Goal: Information Seeking & Learning: Compare options

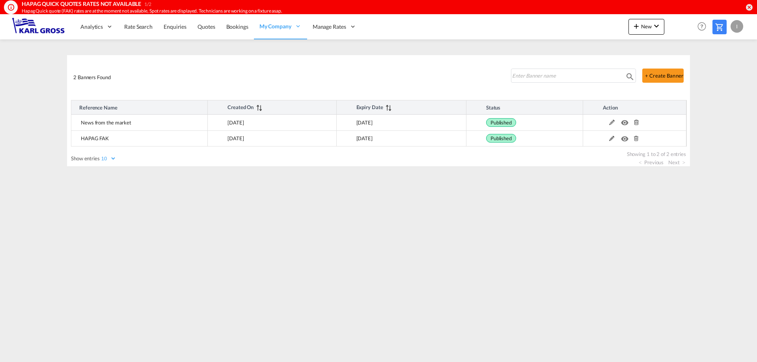
click at [170, 289] on md-content "Analytics Dashboard Rate Search Enquiries Quotes Bookings" at bounding box center [378, 188] width 757 height 348
click at [129, 27] on span "Rate Search" at bounding box center [138, 26] width 28 height 7
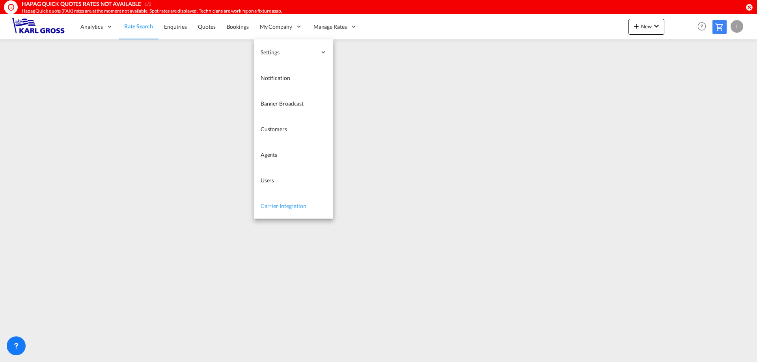
click at [300, 209] on span "Carrier Integration" at bounding box center [284, 206] width 46 height 7
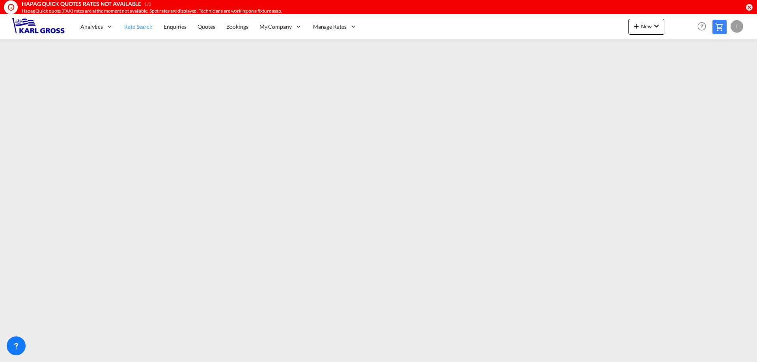
click at [139, 24] on span "Rate Search" at bounding box center [138, 26] width 28 height 7
